Goal: Task Accomplishment & Management: Manage account settings

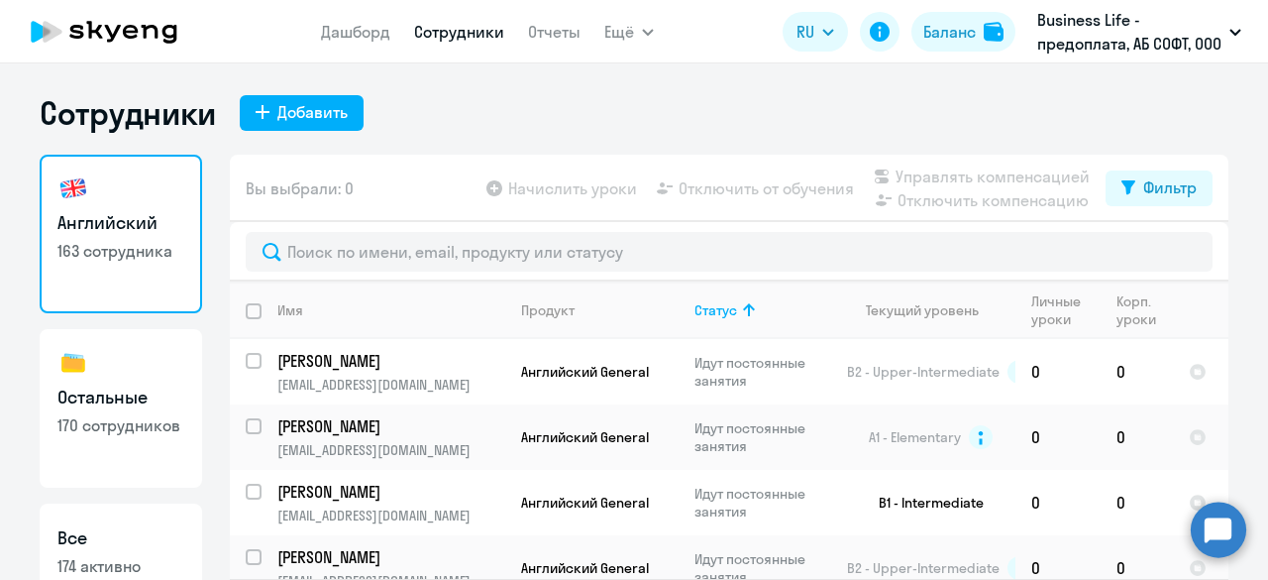
select select "30"
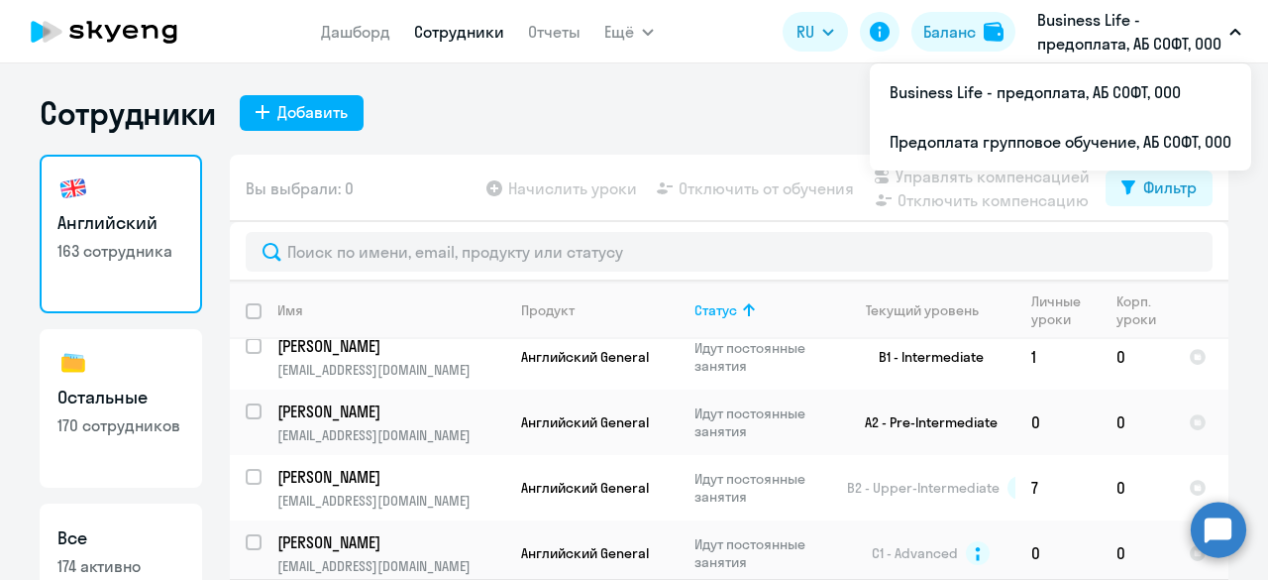
click at [1226, 33] on button "Business Life - предоплата, АБ СОФТ, ООО" at bounding box center [1139, 32] width 224 height 48
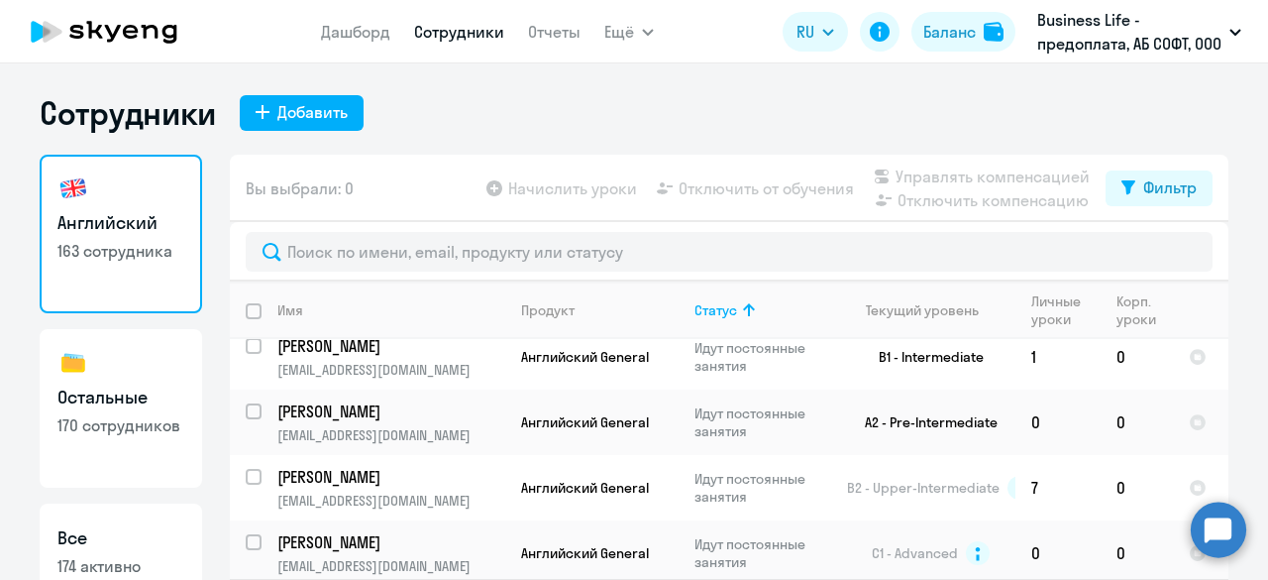
click at [1226, 33] on button "Business Life - предоплата, АБ СОФТ, ООО" at bounding box center [1139, 32] width 224 height 48
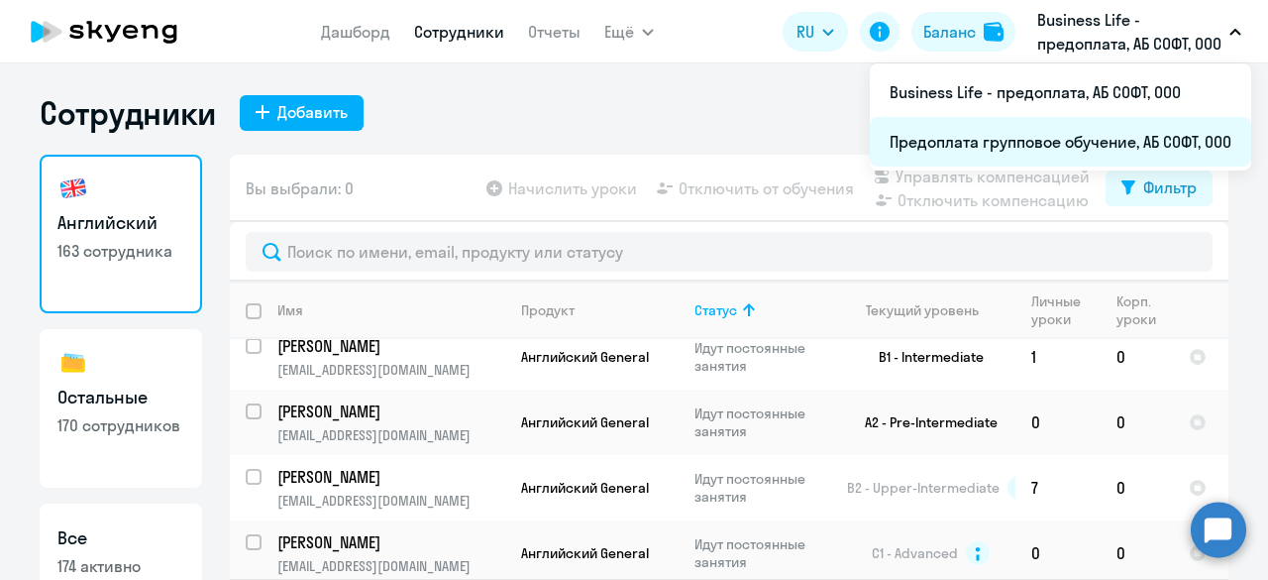
click at [1057, 143] on li "Предоплата групповое обучение, АБ СОФТ, ООО" at bounding box center [1060, 142] width 381 height 50
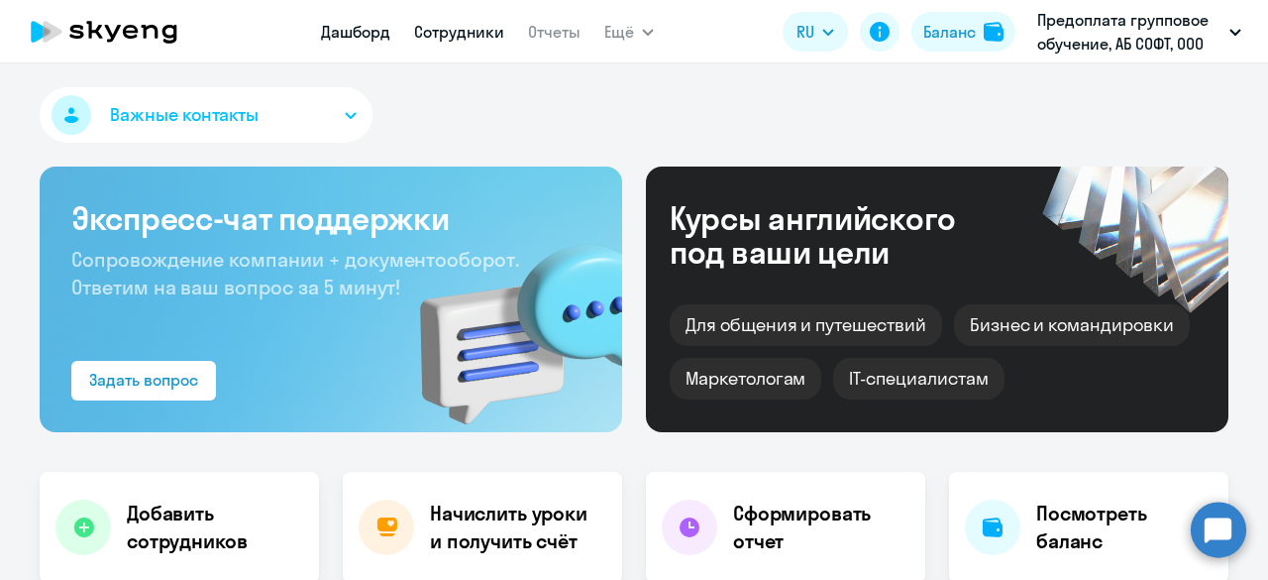
select select "30"
click at [456, 31] on link "Сотрудники" at bounding box center [459, 32] width 90 height 20
select select "30"
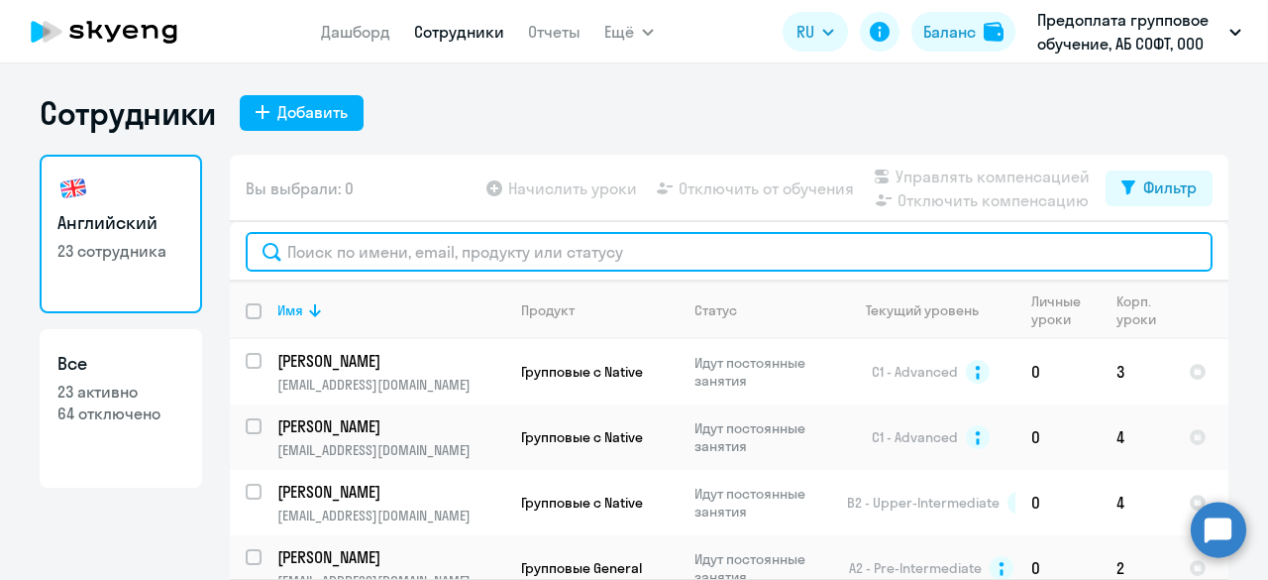
click at [406, 251] on input "text" at bounding box center [729, 252] width 967 height 40
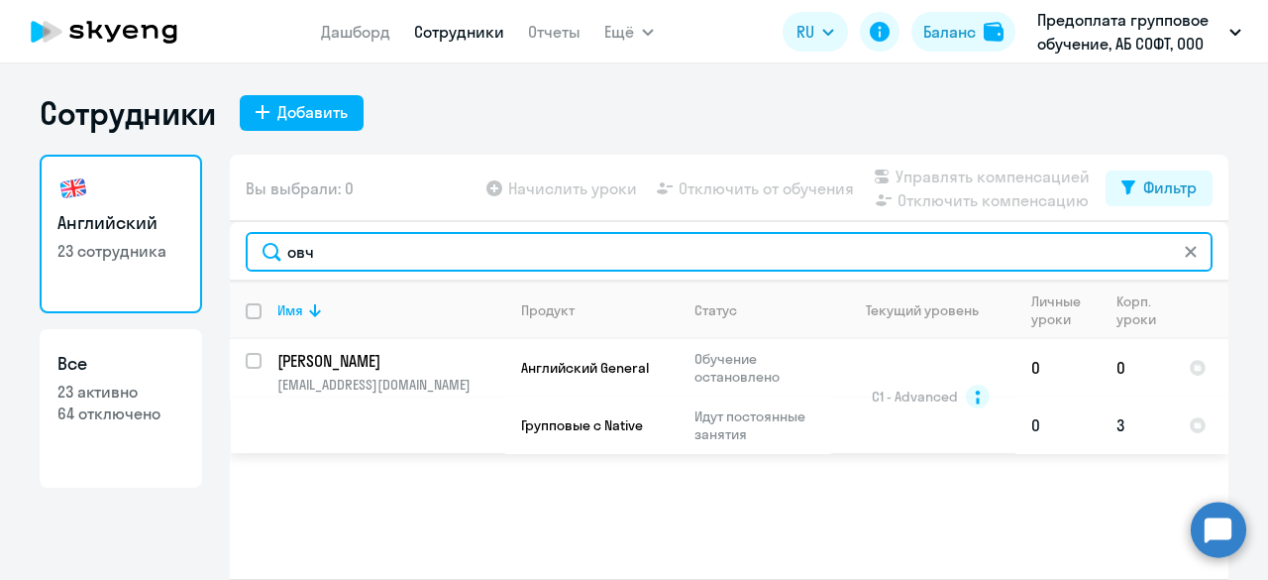
type input "овч"
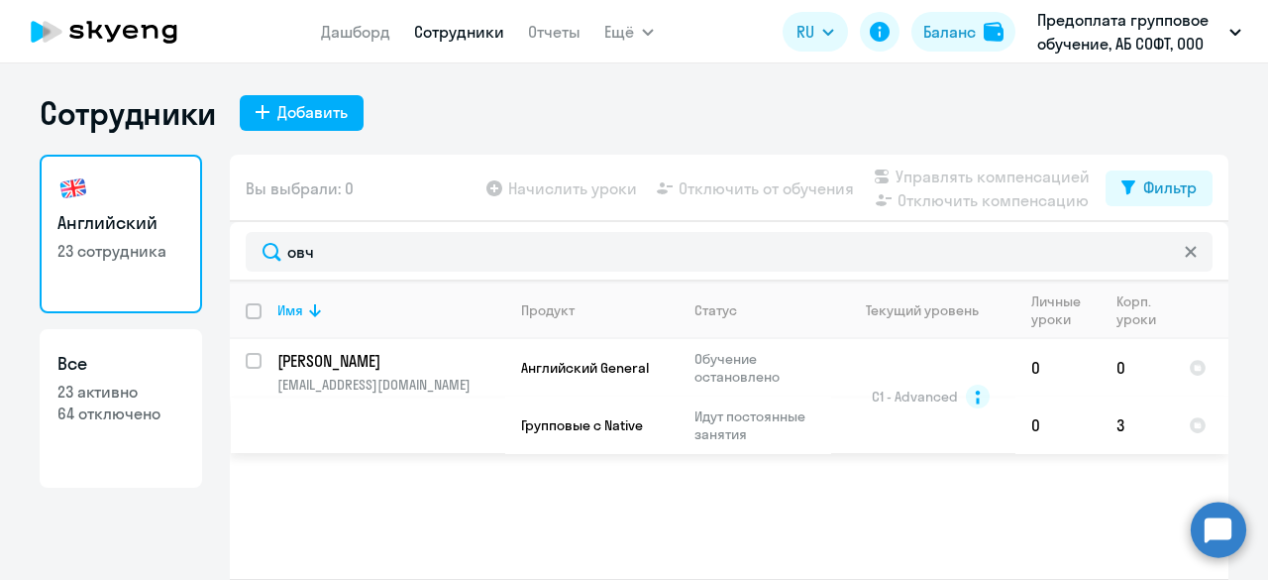
drag, startPoint x: 607, startPoint y: 419, endPoint x: 583, endPoint y: 465, distance: 51.9
click at [583, 465] on div "Имя Продукт Статус Текущий уровень Личные уроки Корп. уроки [PERSON_NAME] [PERS…" at bounding box center [729, 429] width 999 height 297
click at [246, 364] on input "select row 42011950" at bounding box center [266, 373] width 40 height 40
checkbox input "true"
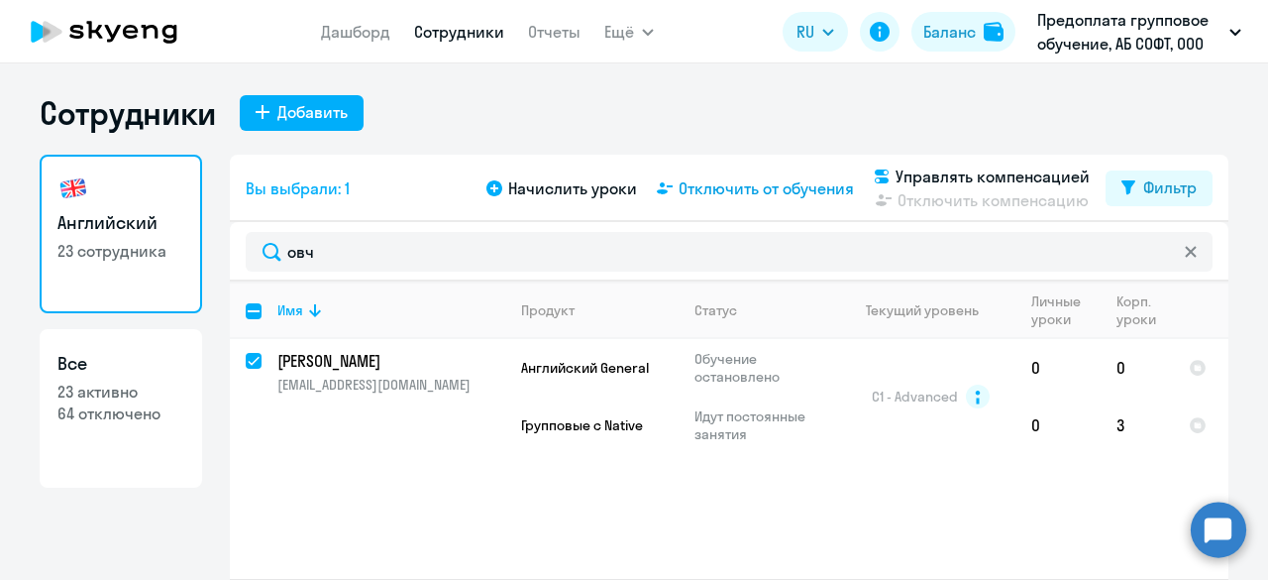
click at [734, 188] on span "Отключить от обучения" at bounding box center [766, 188] width 175 height 24
select select "all"
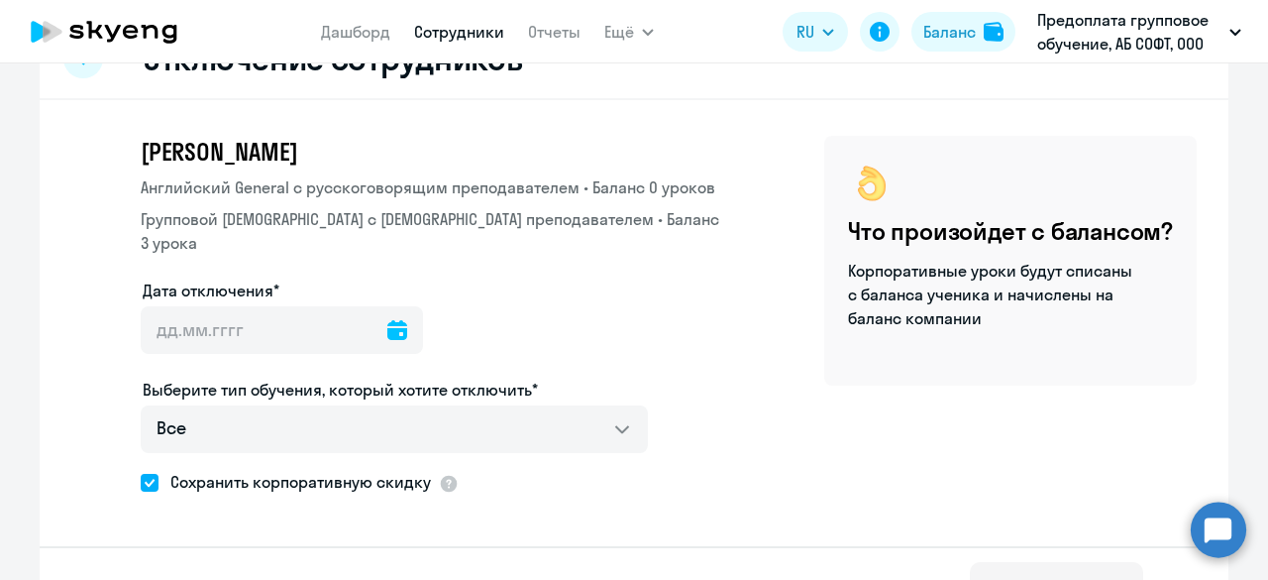
scroll to position [90, 0]
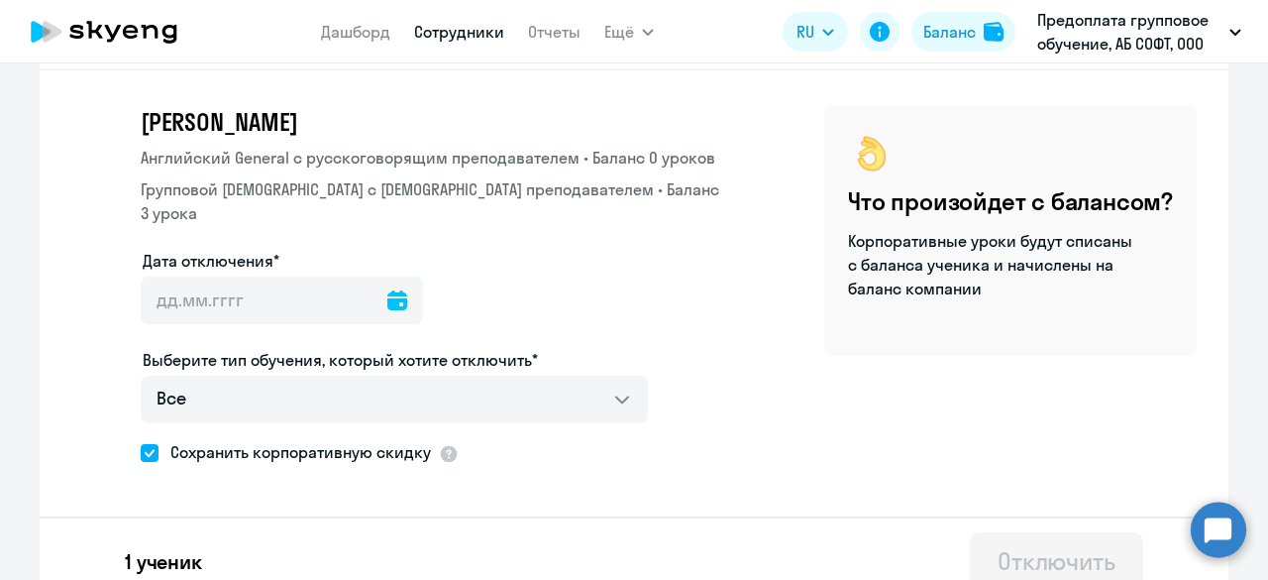
click at [387, 290] on icon at bounding box center [397, 300] width 20 height 20
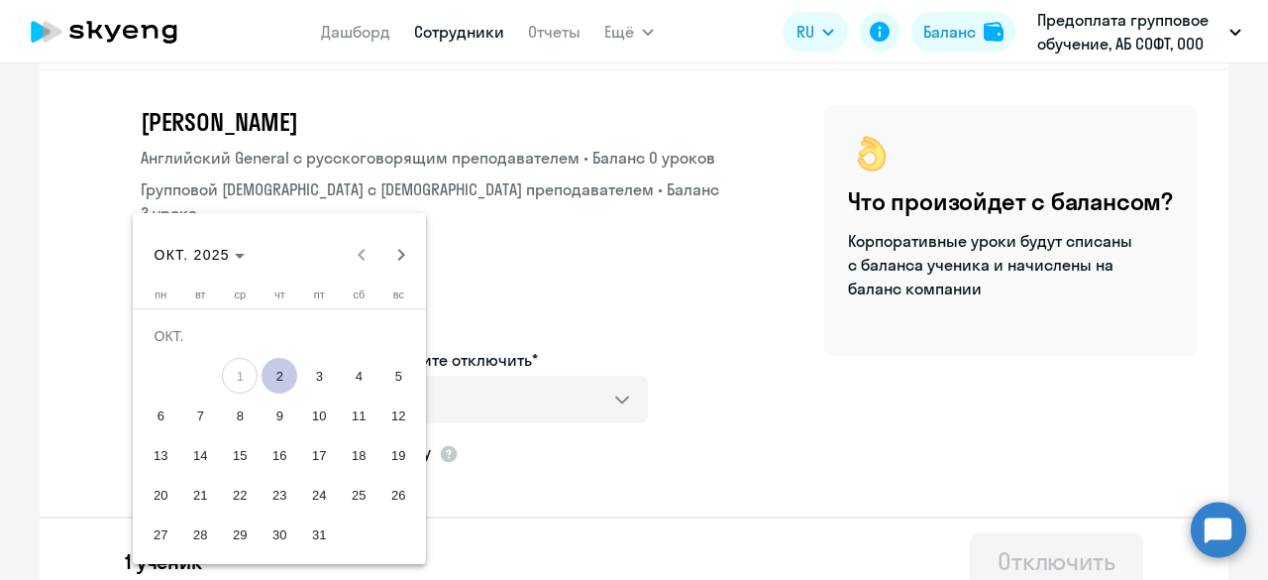
click at [287, 377] on span "2" at bounding box center [280, 376] width 36 height 36
type input "[DATE]"
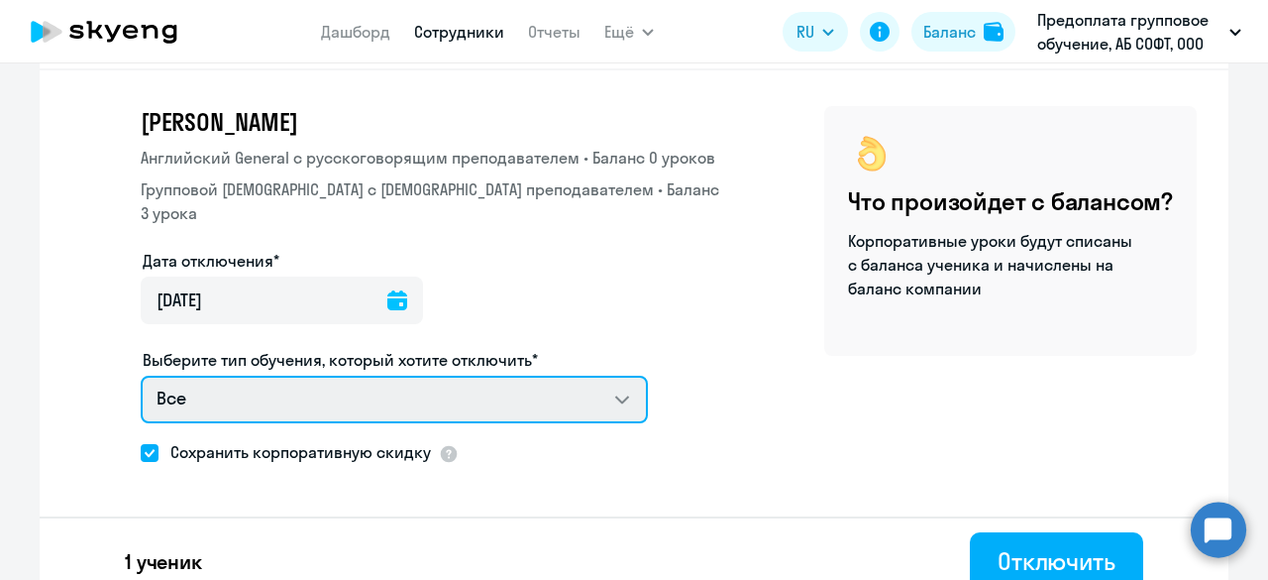
click at [608, 378] on select "Все Английский General с русскоговорящим преподавателем Групповой [DEMOGRAPHIC_…" at bounding box center [394, 400] width 507 height 48
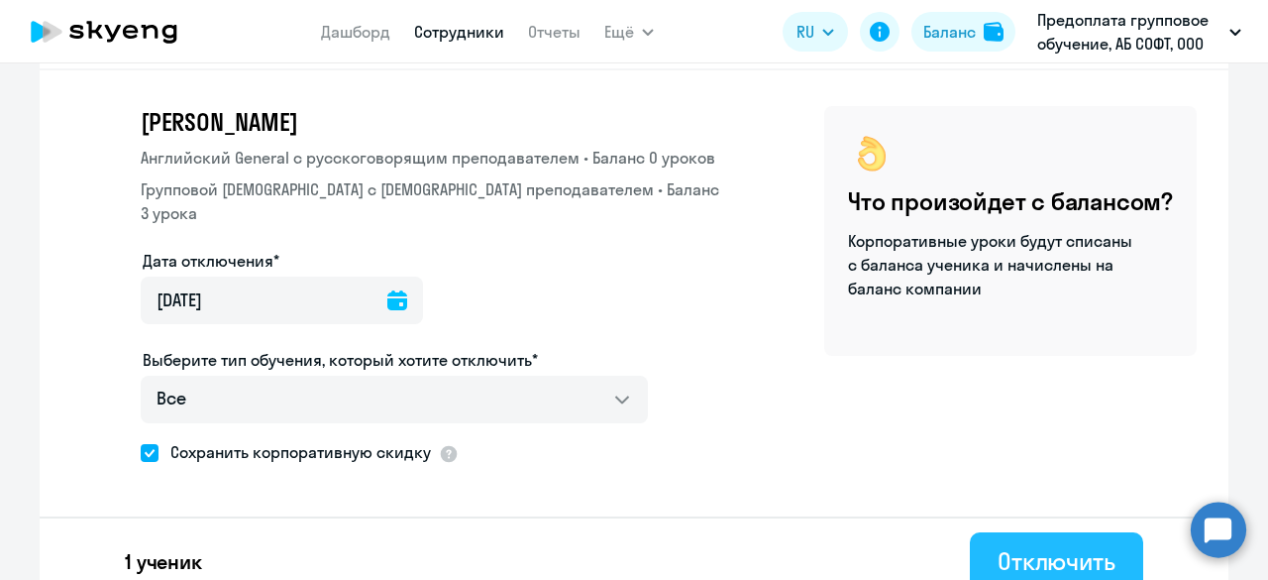
click at [1028, 545] on div "Отключить" at bounding box center [1057, 561] width 118 height 32
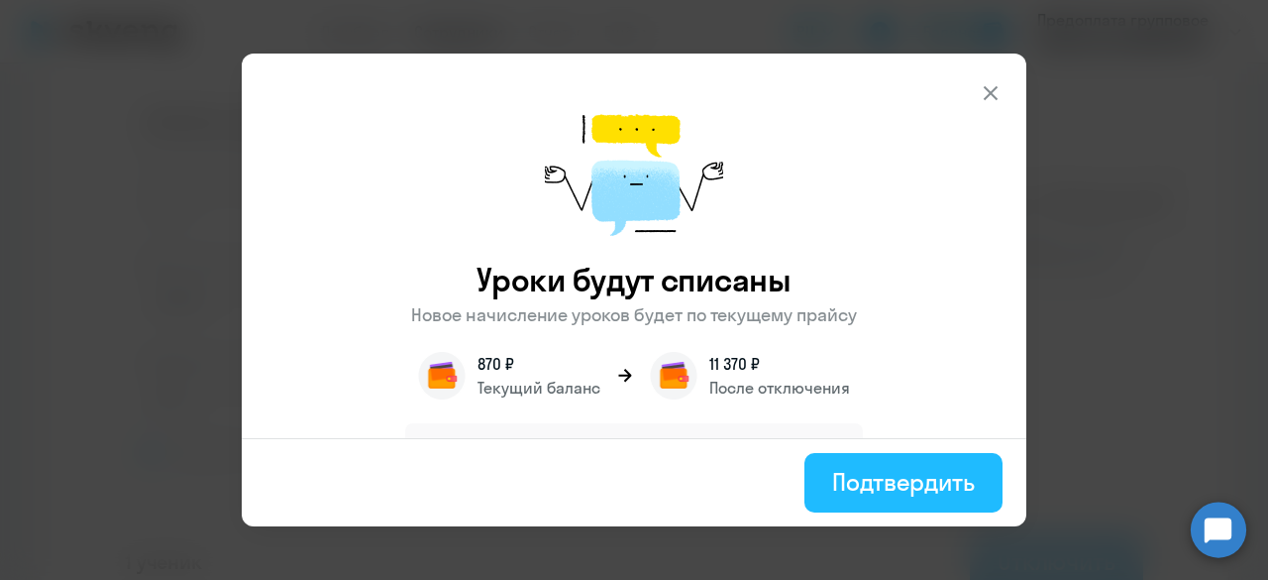
click at [890, 484] on div "Подтвердить" at bounding box center [903, 482] width 143 height 32
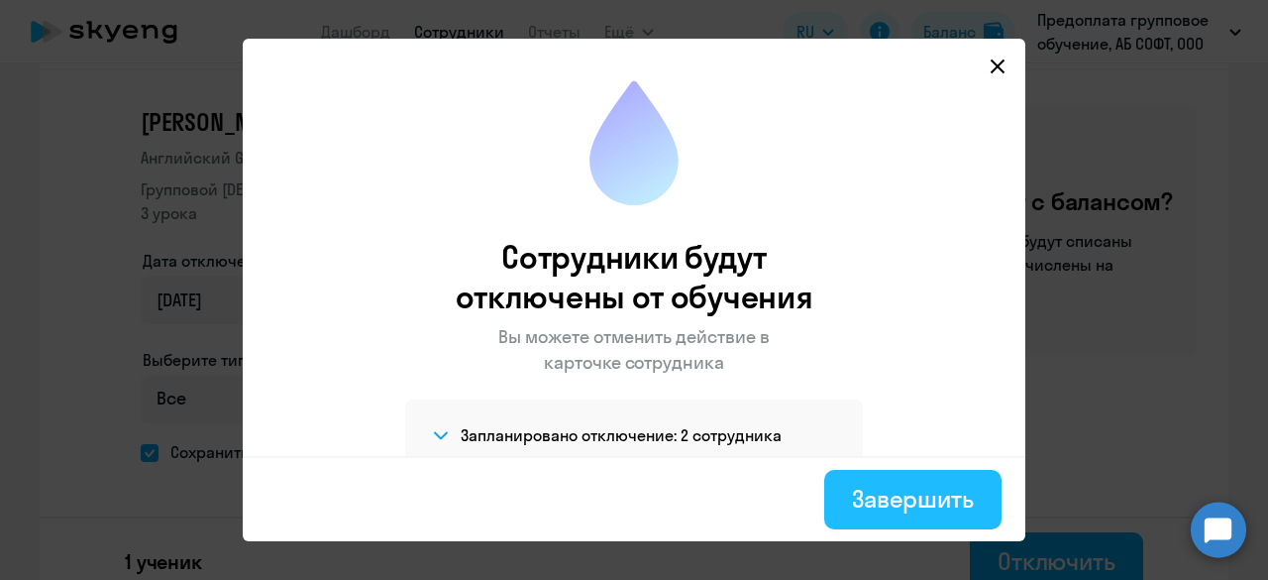
click at [915, 503] on div "Завершить" at bounding box center [913, 499] width 122 height 32
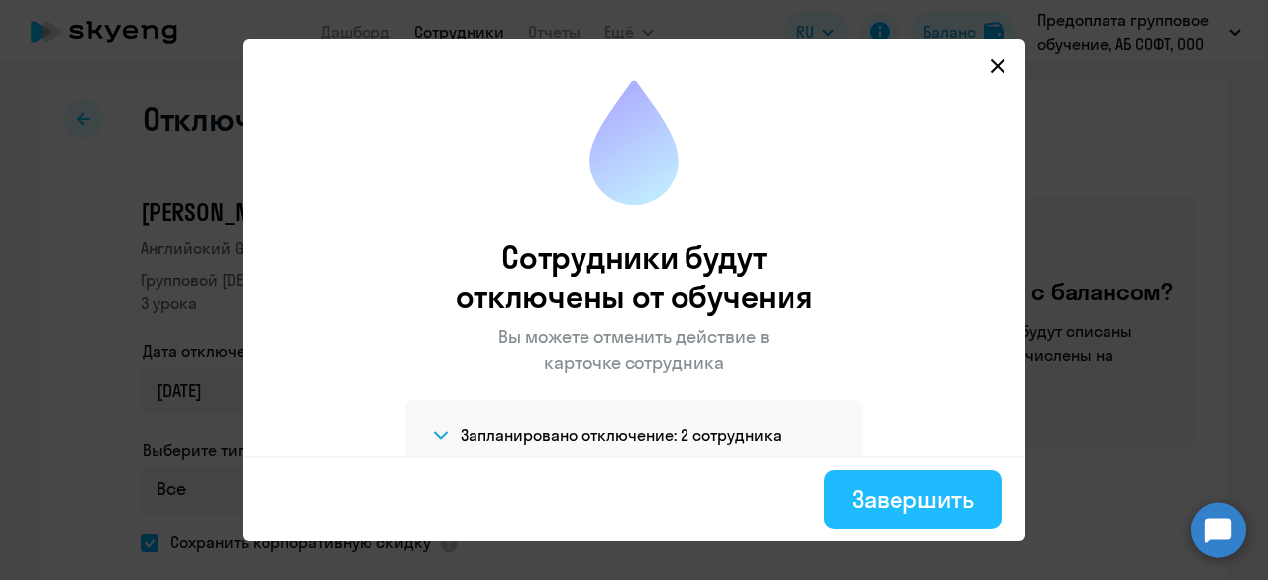
select select "30"
